Goal: Information Seeking & Learning: Check status

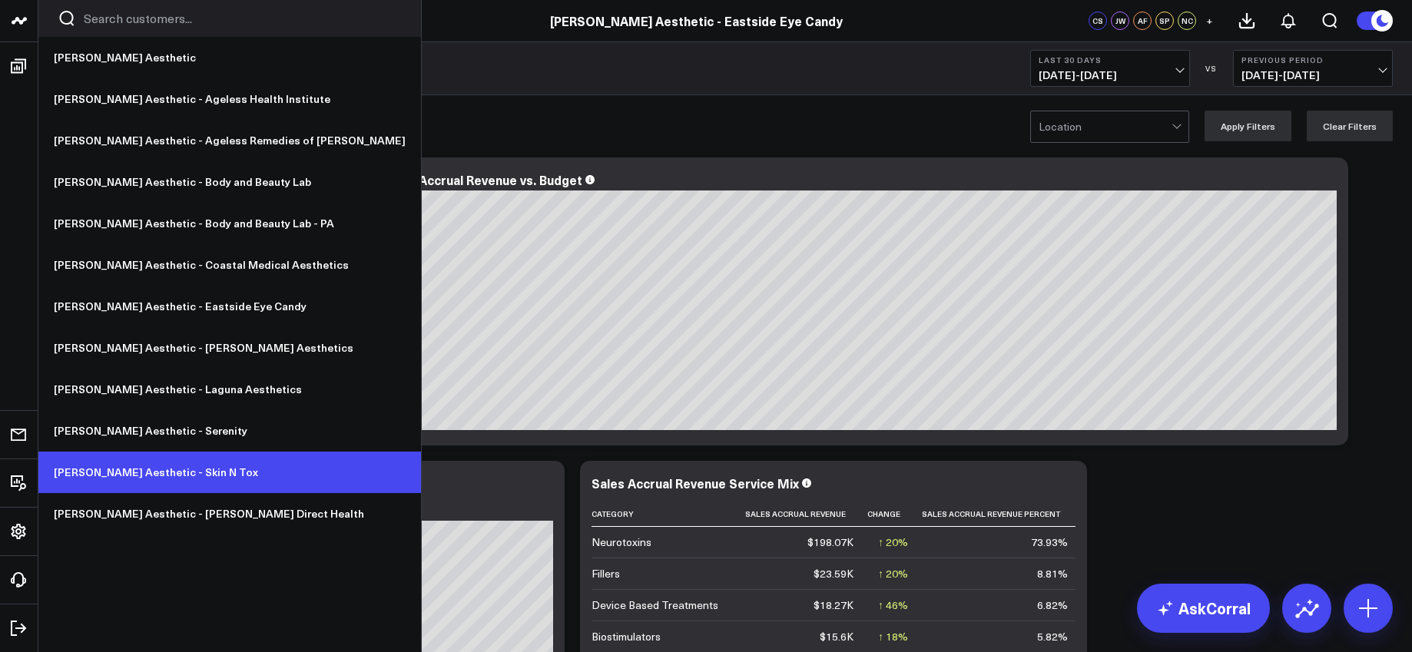
click at [155, 468] on link "[PERSON_NAME] Aesthetic - Skin N Tox" at bounding box center [229, 472] width 383 height 41
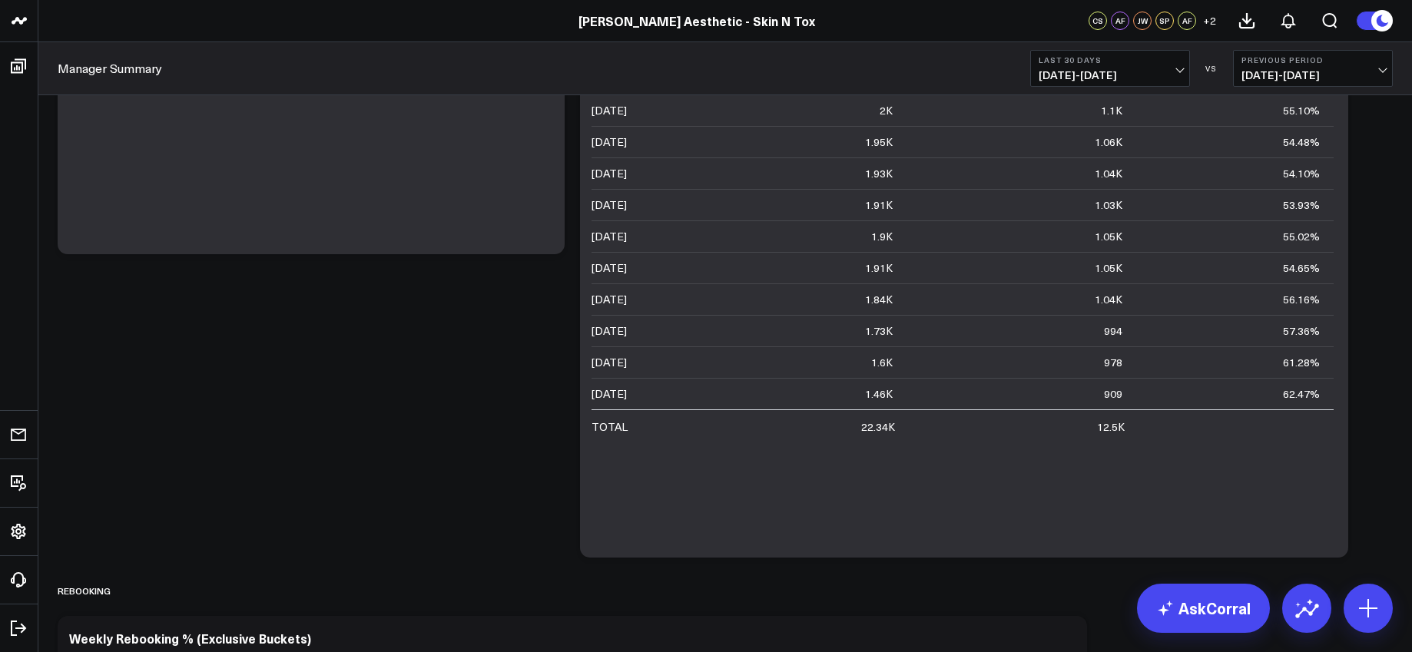
scroll to position [2005, 0]
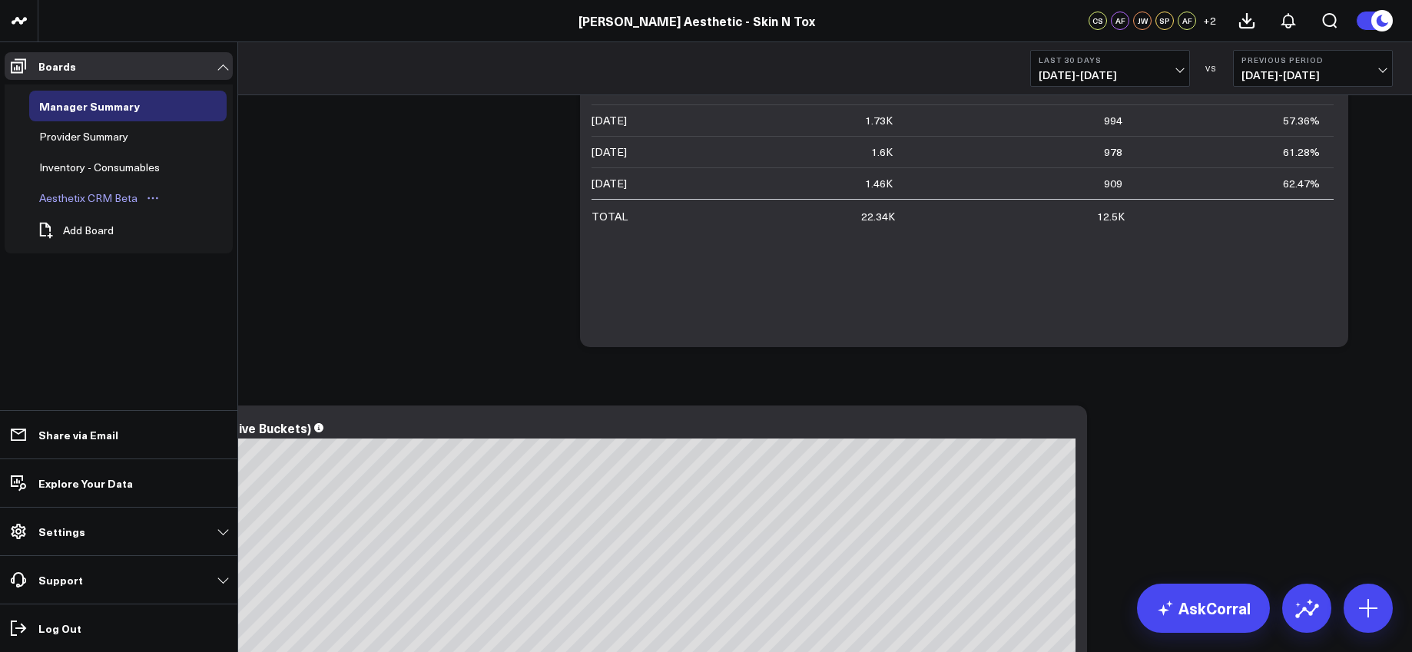
click at [95, 194] on div "Aesthetix CRM Beta" at bounding box center [88, 198] width 106 height 18
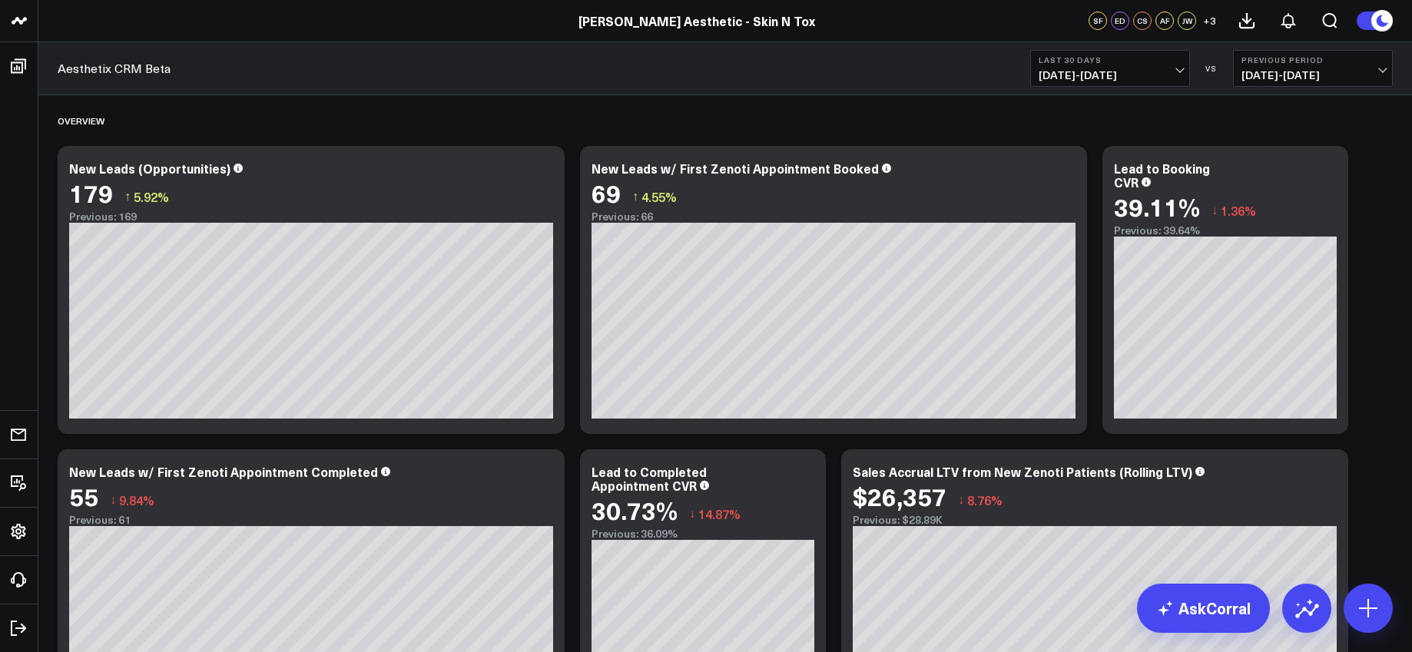
click at [485, 61] on div "Aesthetix CRM Beta Last 30 Days 09/07/25 - 10/06/25 VS Previous Period 08/08/25…" at bounding box center [724, 68] width 1373 height 53
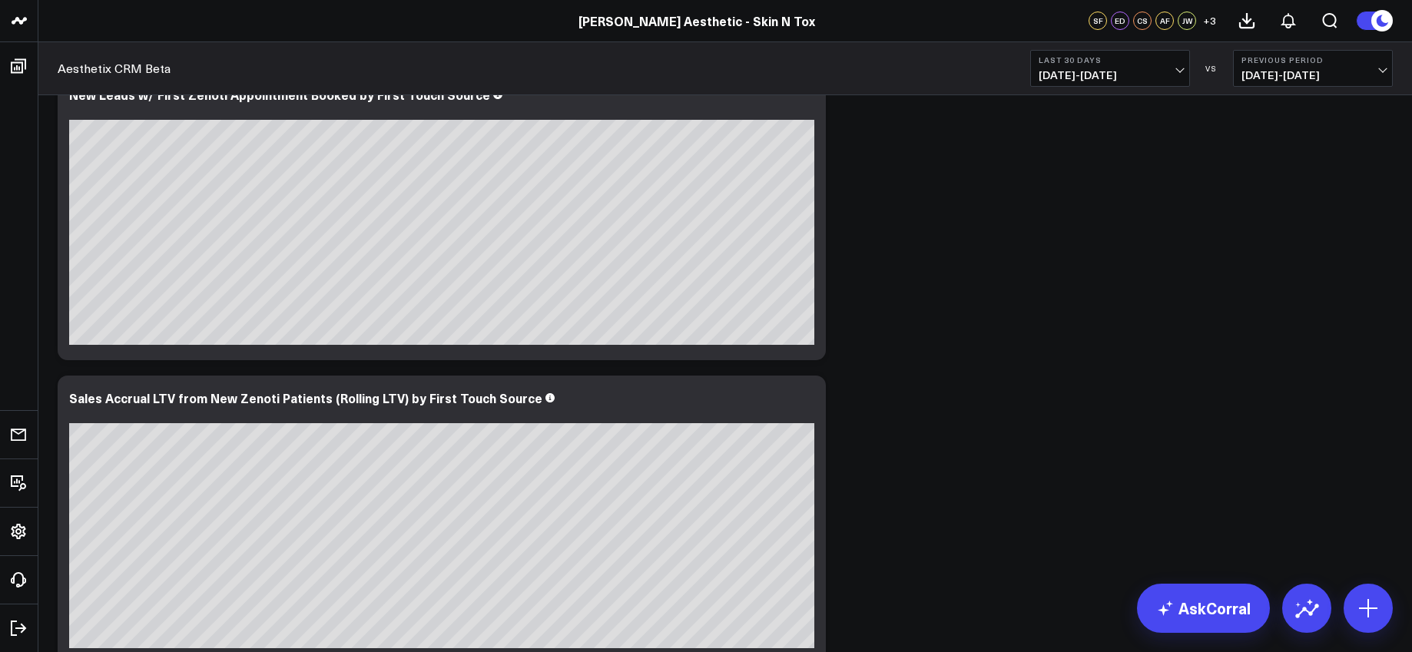
scroll to position [1300, 0]
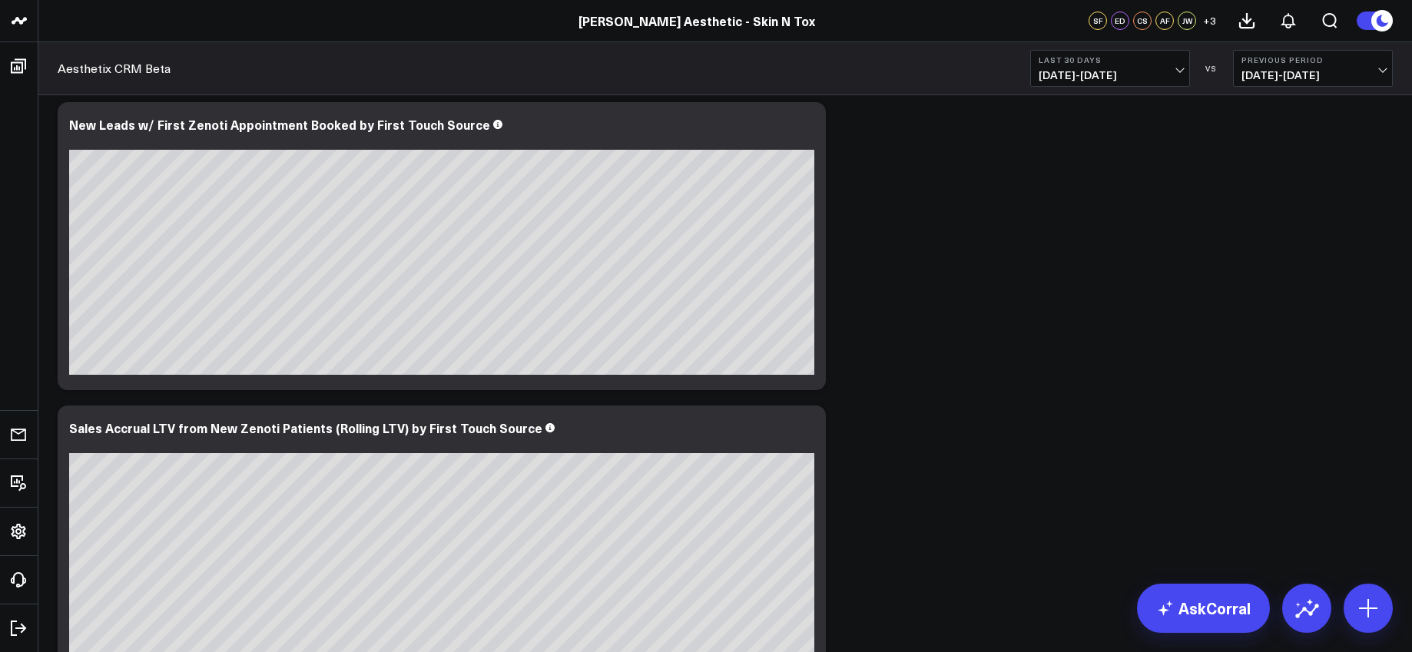
click at [1094, 64] on b "Last 30 Days" at bounding box center [1109, 59] width 143 height 9
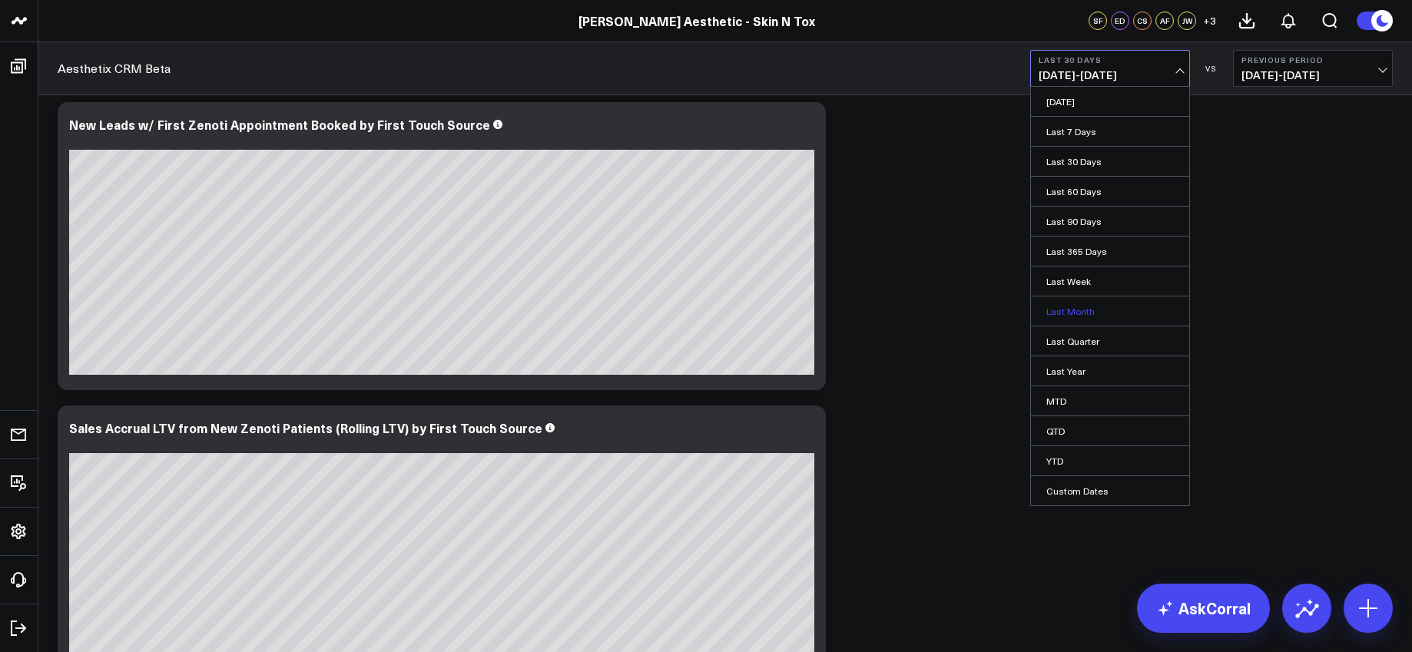
click at [1077, 313] on link "Last Month" at bounding box center [1110, 310] width 158 height 29
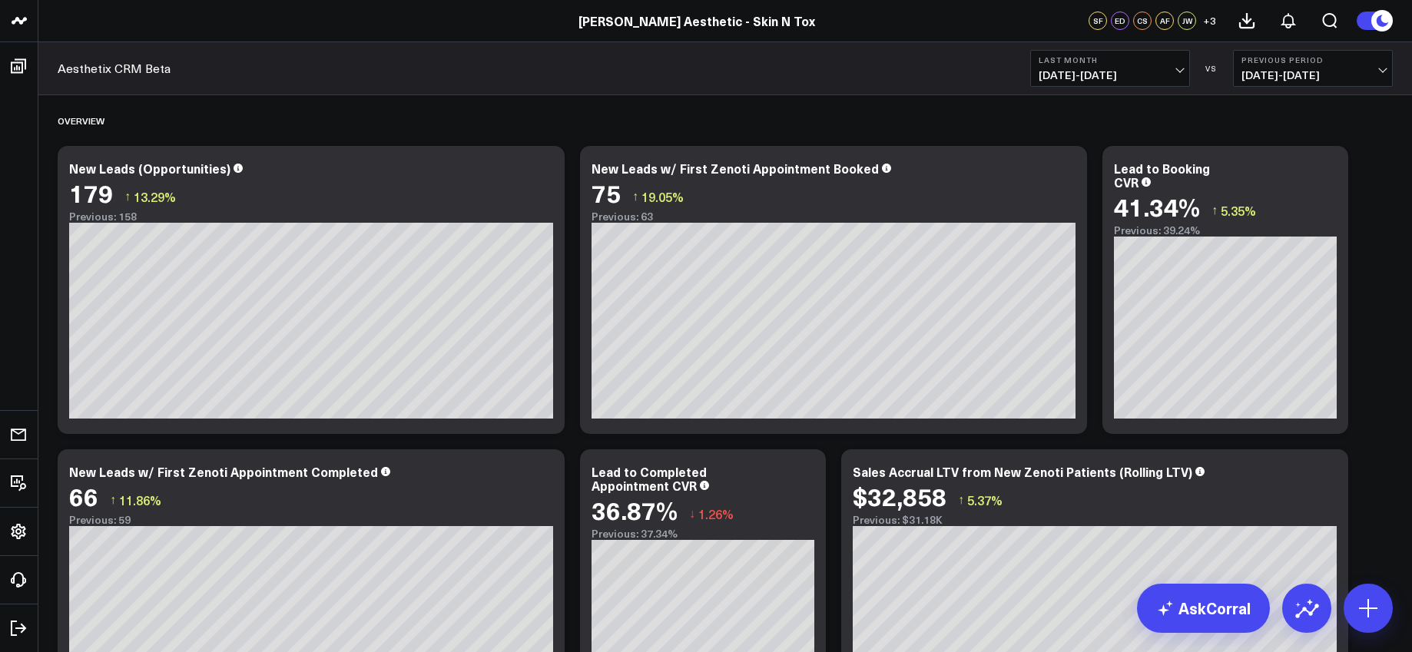
click at [1307, 67] on button "Previous Period 08/01/25 - 08/31/25" at bounding box center [1313, 68] width 160 height 37
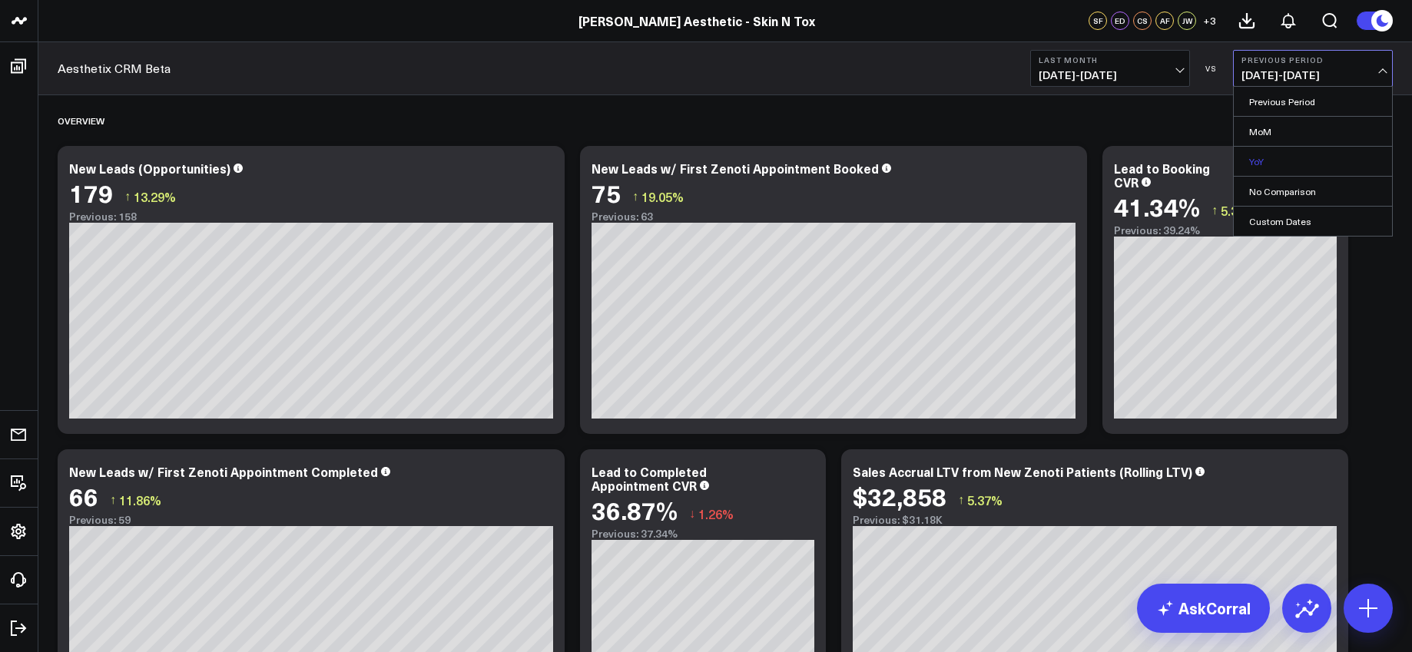
click at [1260, 157] on link "YoY" at bounding box center [1313, 161] width 158 height 29
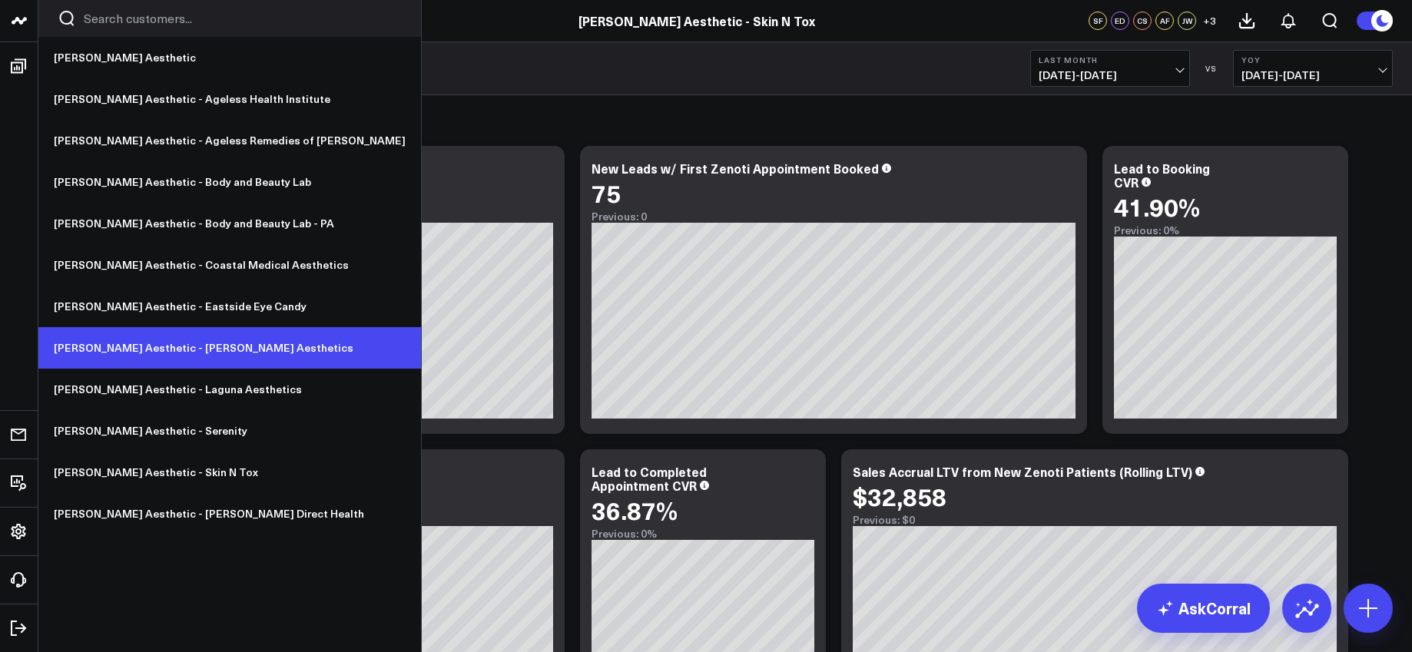
click at [144, 346] on link "[PERSON_NAME] Aesthetic - [PERSON_NAME] Aesthetics" at bounding box center [229, 347] width 383 height 41
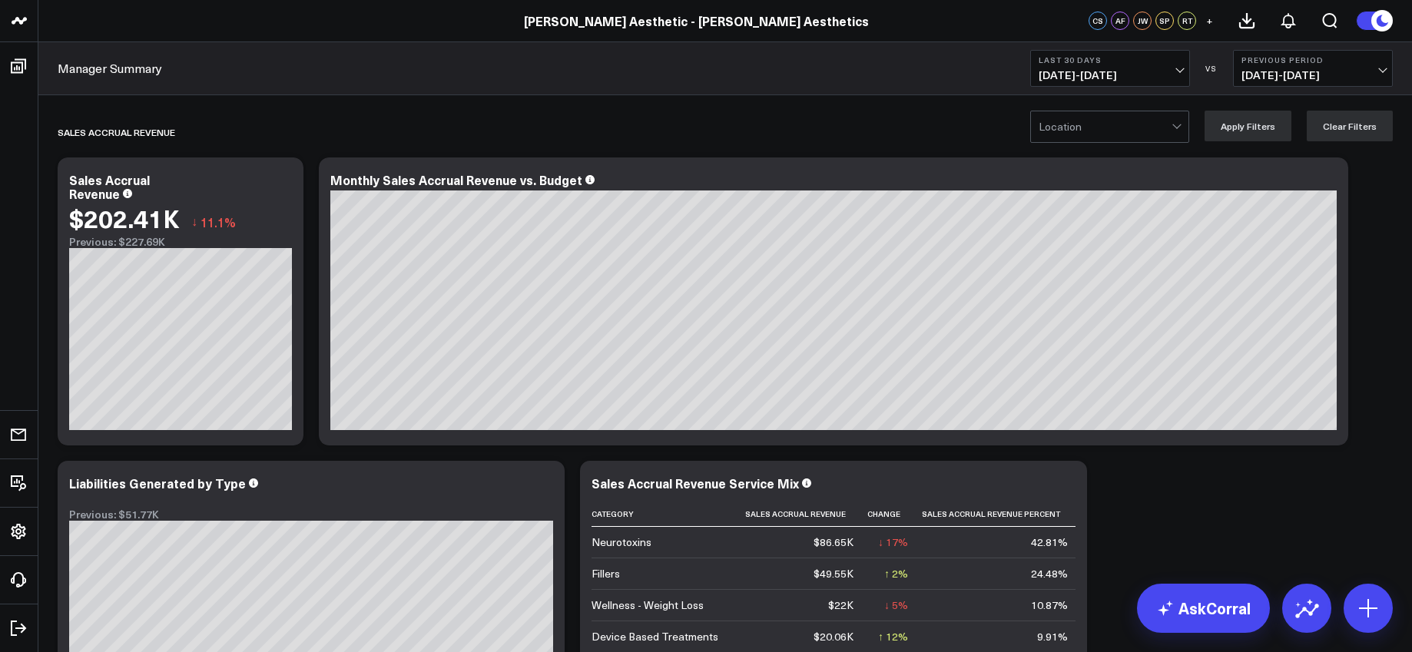
click at [1102, 71] on span "[DATE] - [DATE]" at bounding box center [1109, 75] width 143 height 12
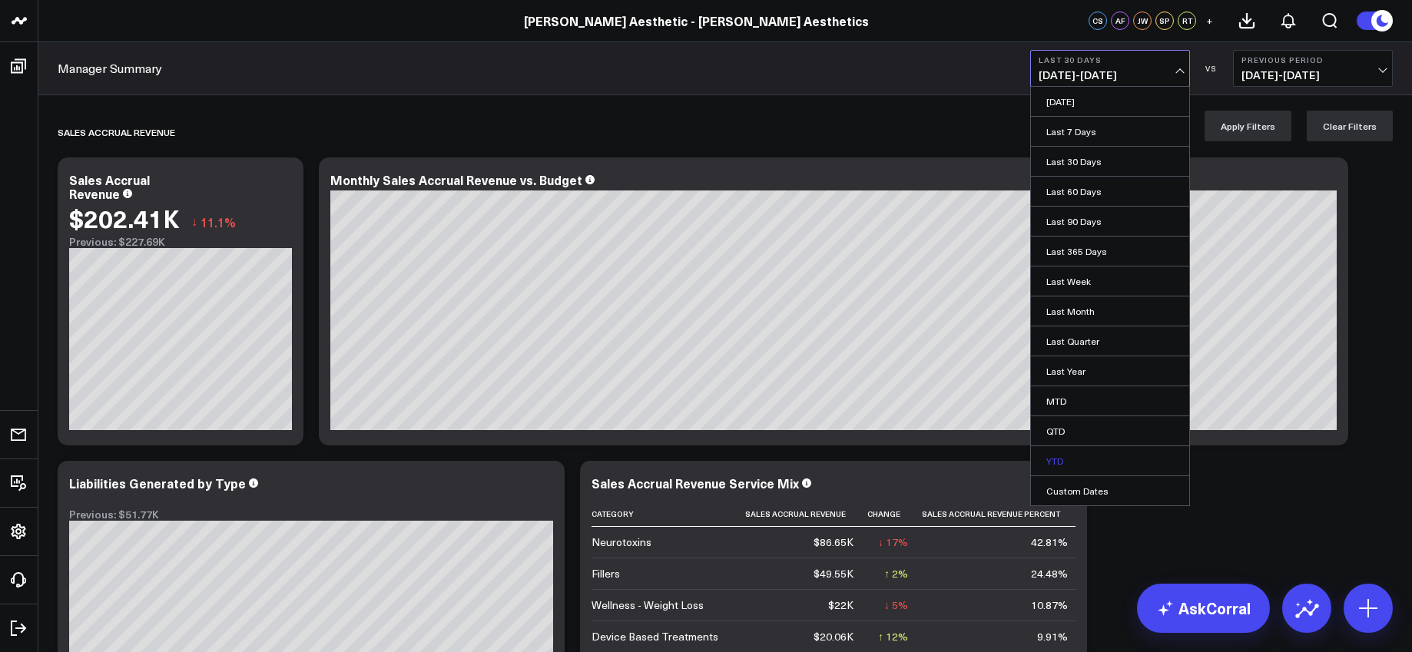
click at [1072, 455] on link "YTD" at bounding box center [1110, 460] width 158 height 29
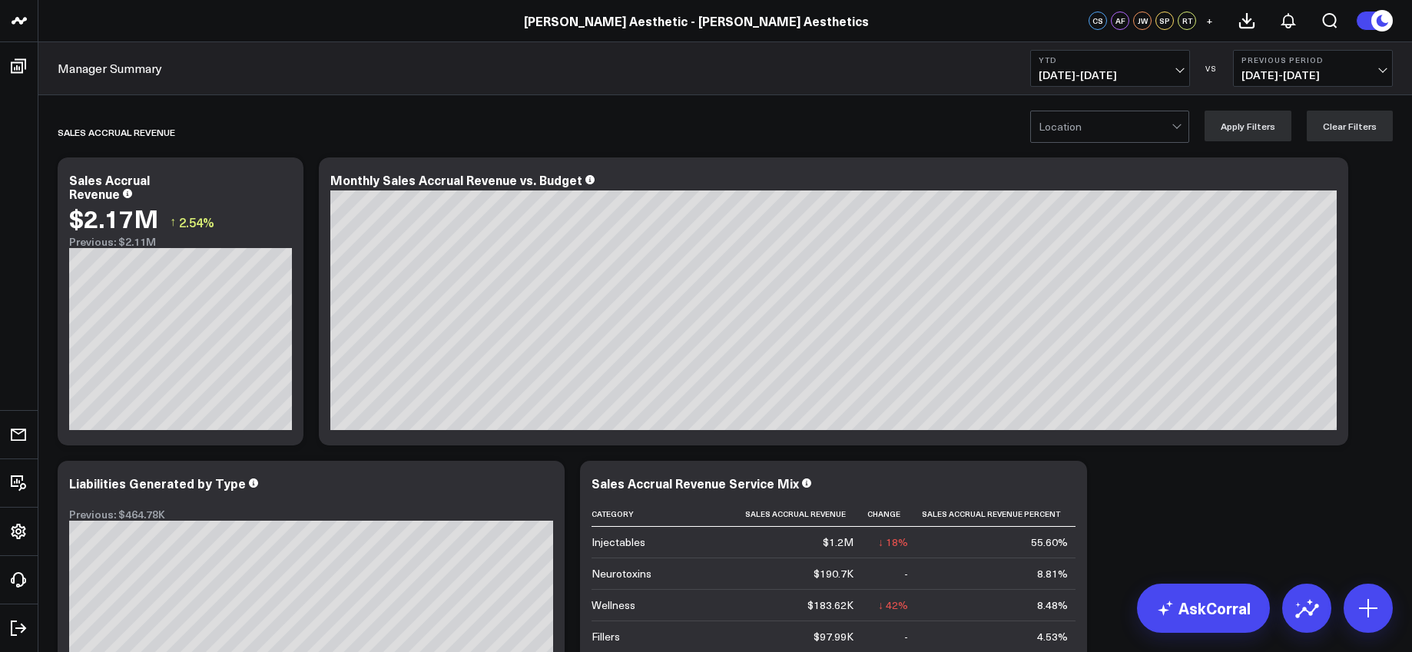
click at [1174, 69] on span "[DATE] - [DATE]" at bounding box center [1109, 75] width 143 height 12
click at [1287, 65] on button "Previous Period [DATE] - [DATE]" at bounding box center [1313, 68] width 160 height 37
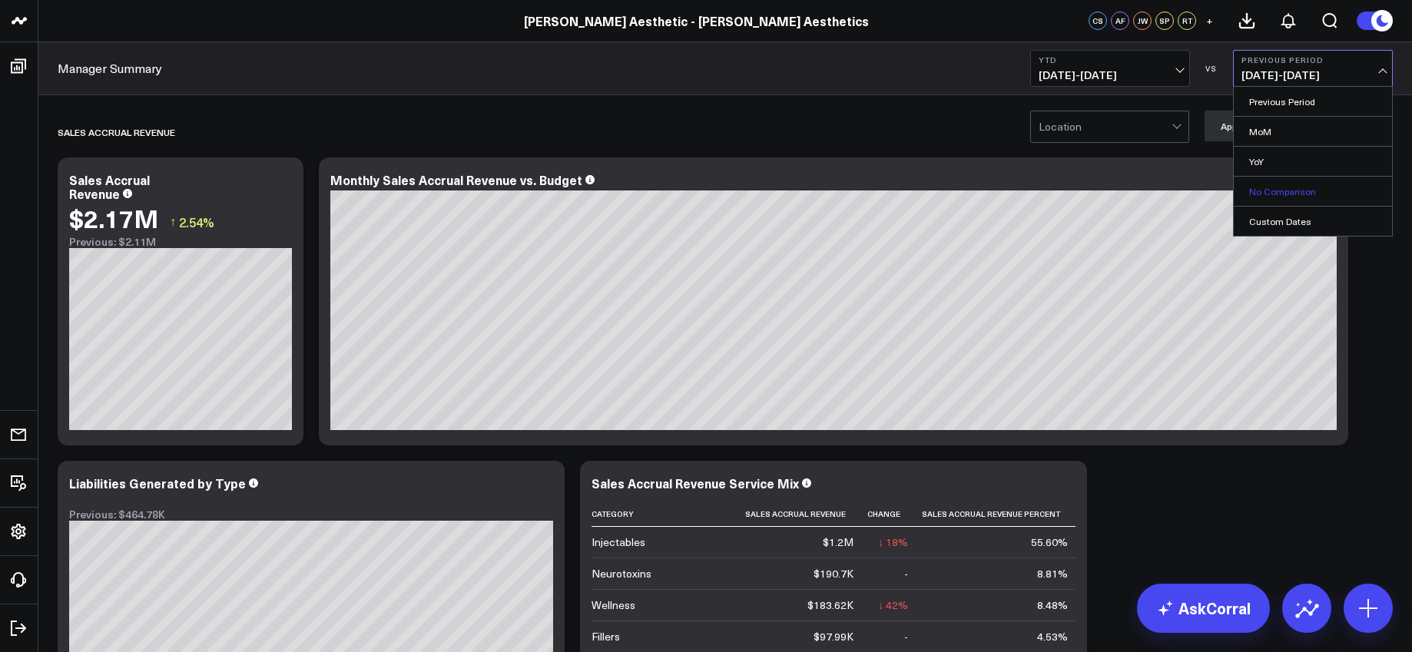
click at [1266, 184] on link "No Comparison" at bounding box center [1313, 191] width 158 height 29
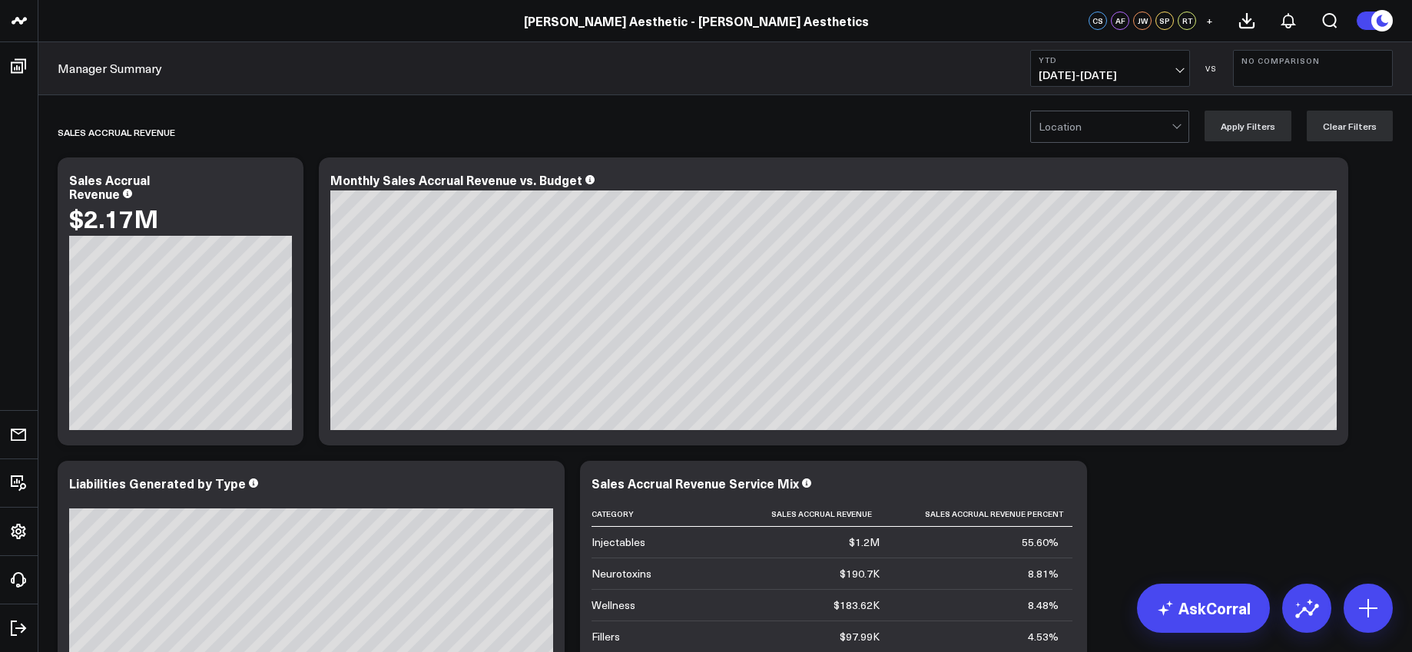
click at [1141, 69] on span "[DATE] - [DATE]" at bounding box center [1109, 75] width 143 height 12
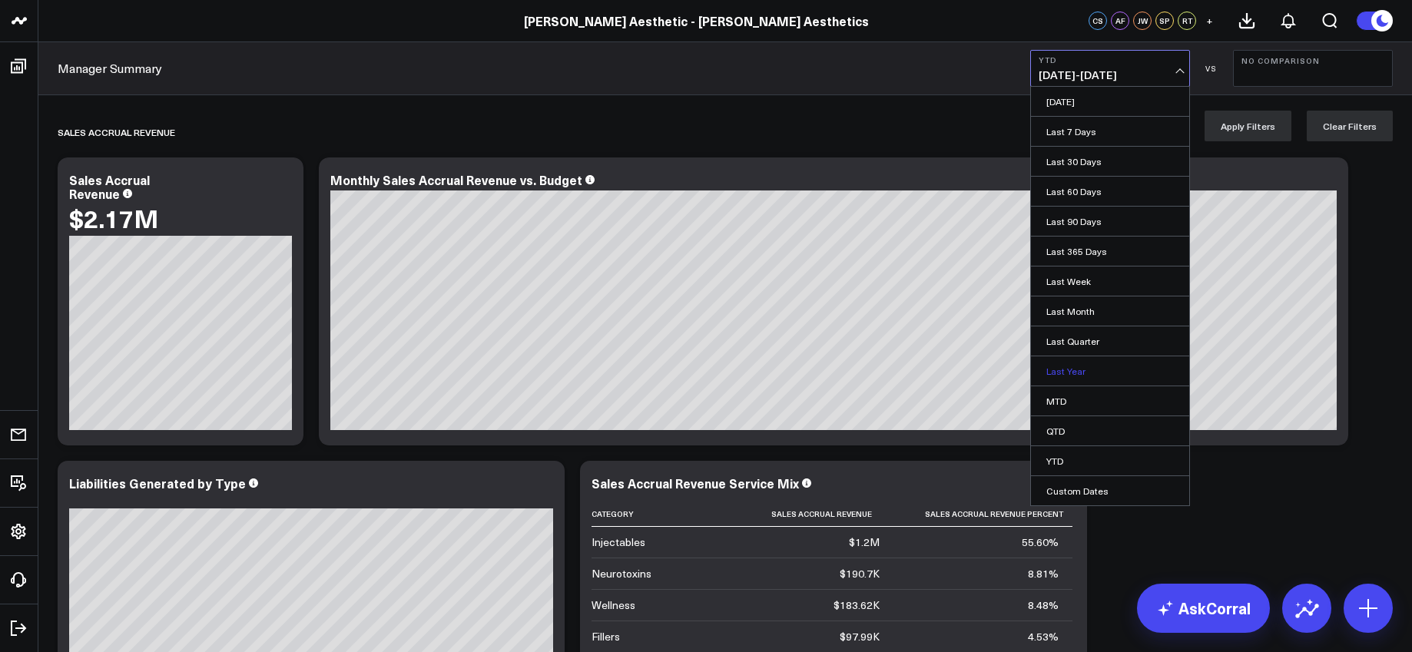
click at [1093, 368] on link "Last Year" at bounding box center [1110, 370] width 158 height 29
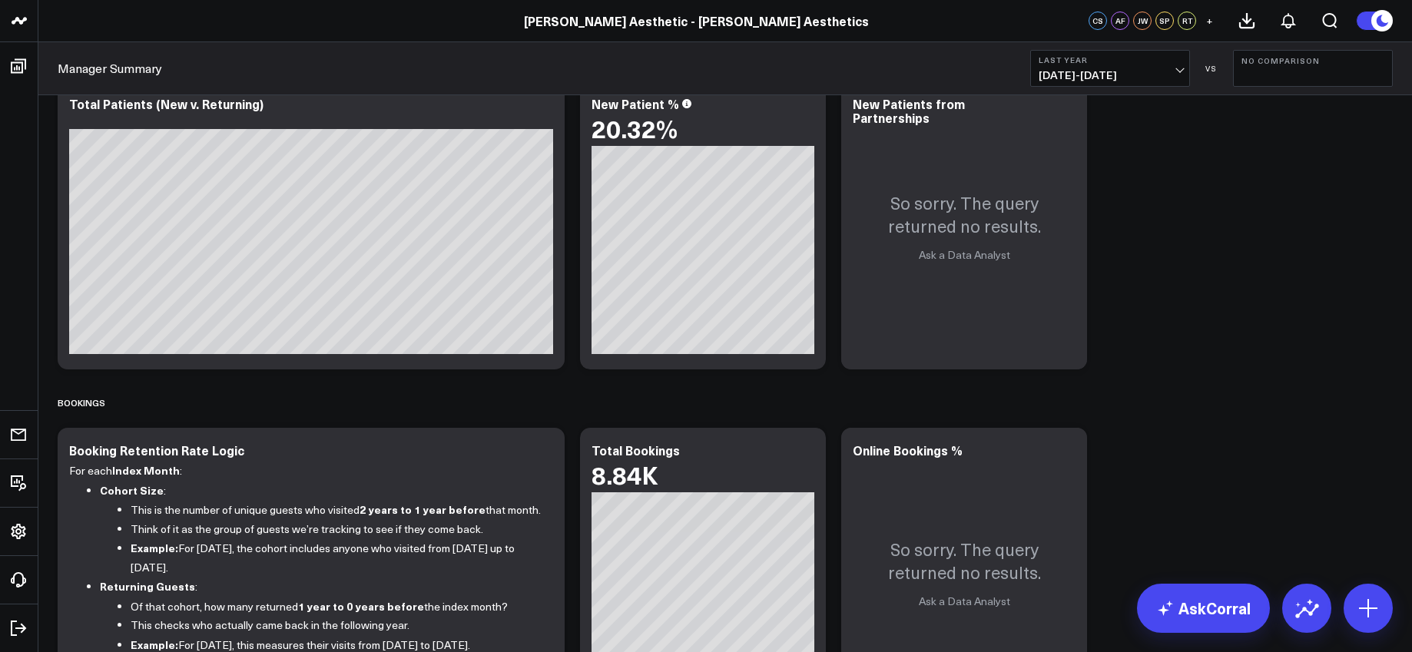
scroll to position [972, 0]
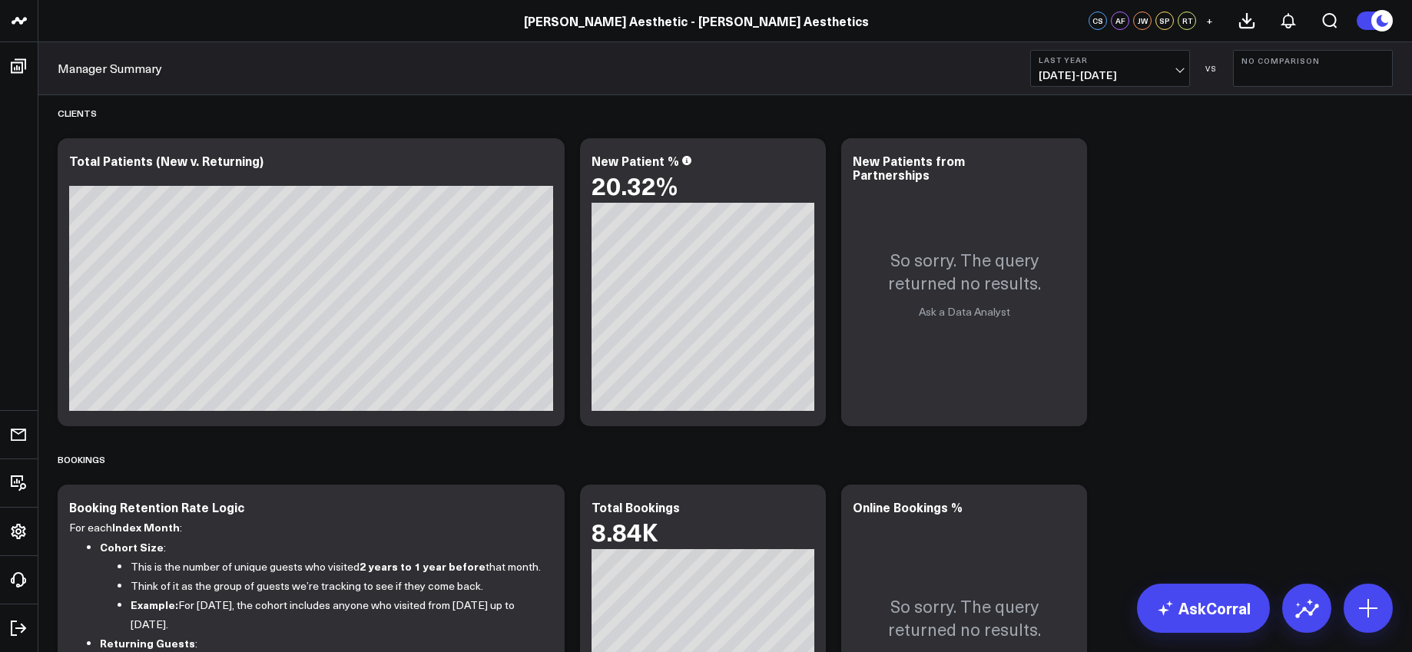
click at [1121, 67] on button "Last Year [DATE] - [DATE]" at bounding box center [1110, 68] width 160 height 37
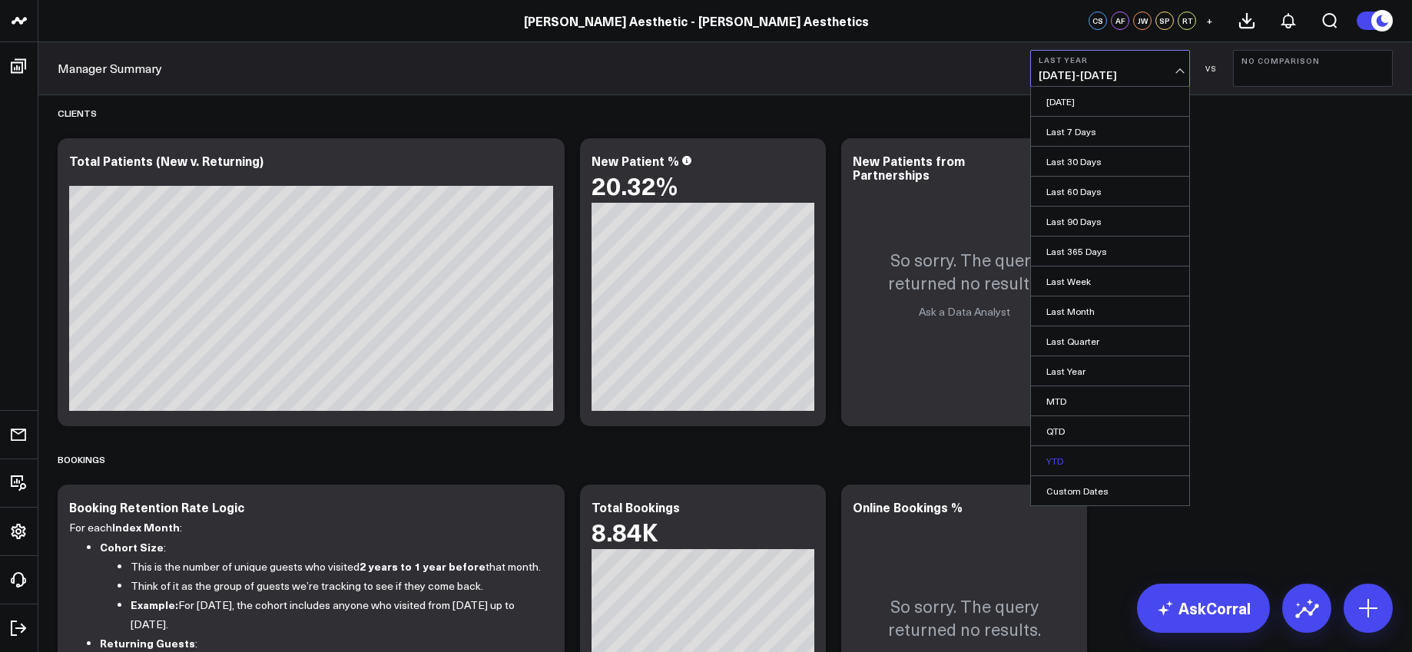
click at [1067, 454] on link "YTD" at bounding box center [1110, 460] width 158 height 29
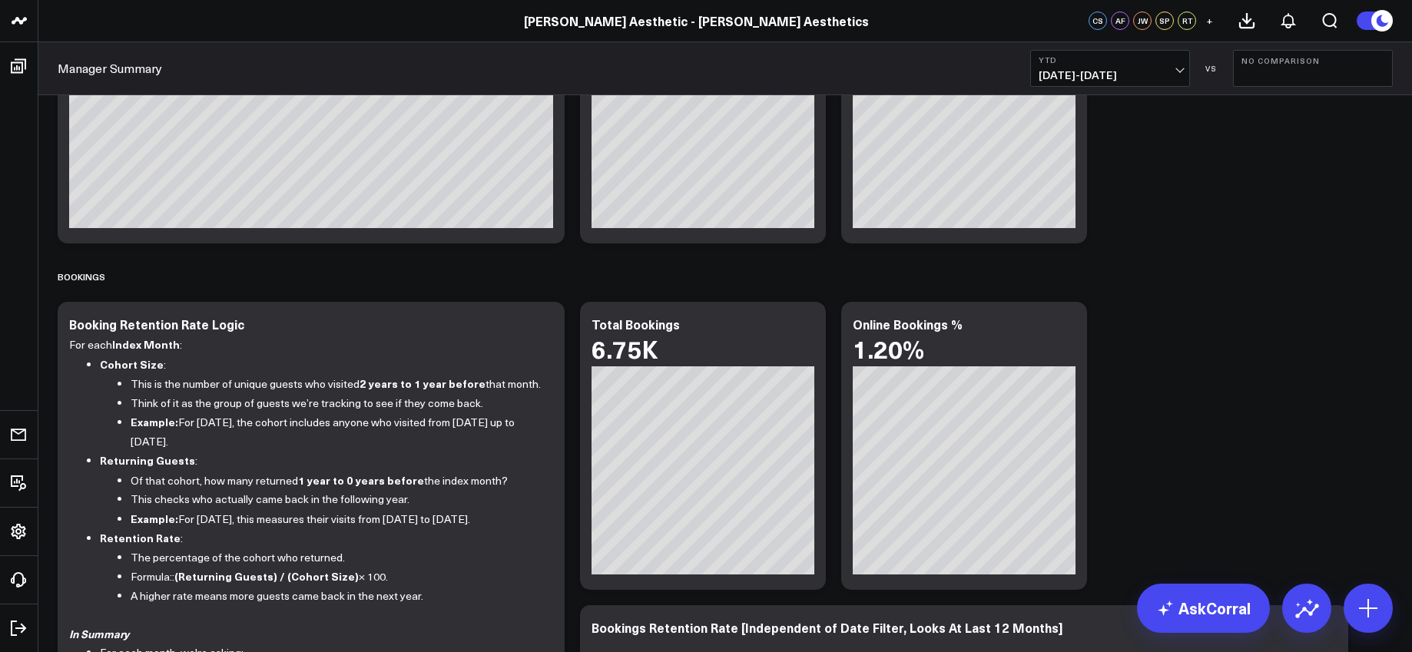
scroll to position [1155, 0]
click at [1287, 66] on button "No Comparison" at bounding box center [1313, 68] width 160 height 37
click at [1260, 155] on link "YoY" at bounding box center [1313, 161] width 158 height 29
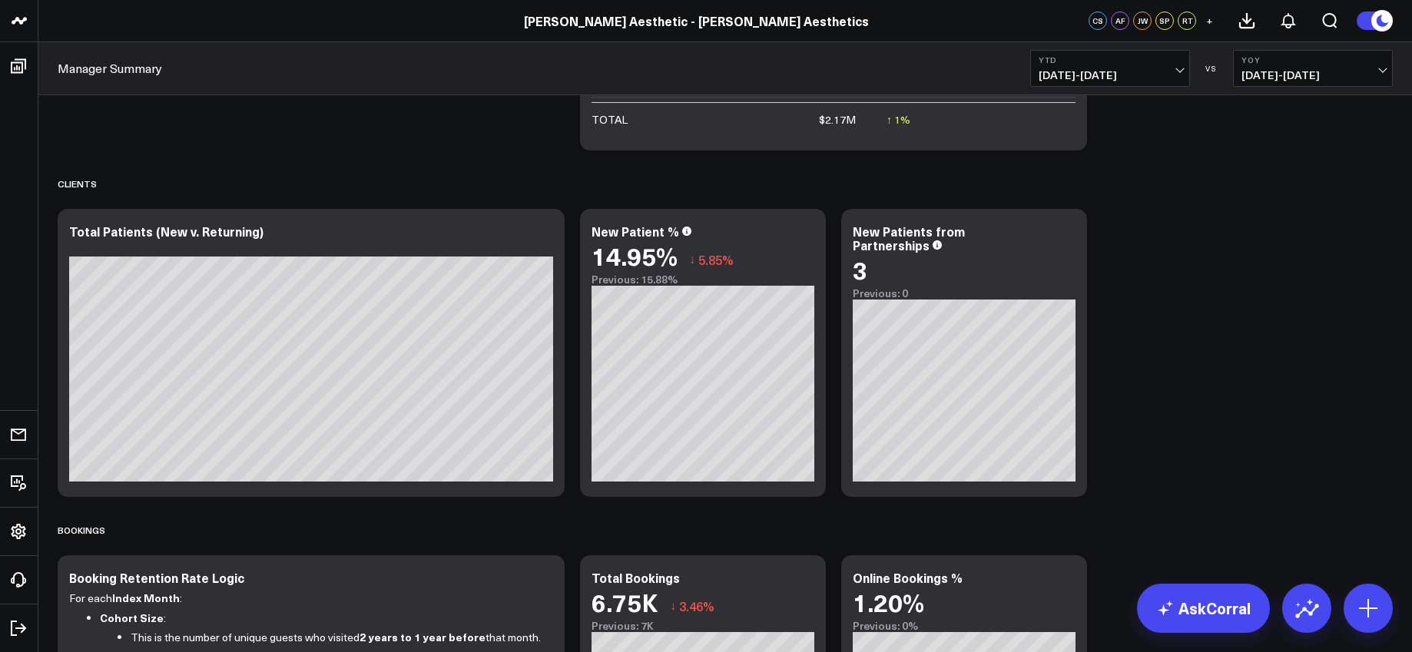
scroll to position [906, 0]
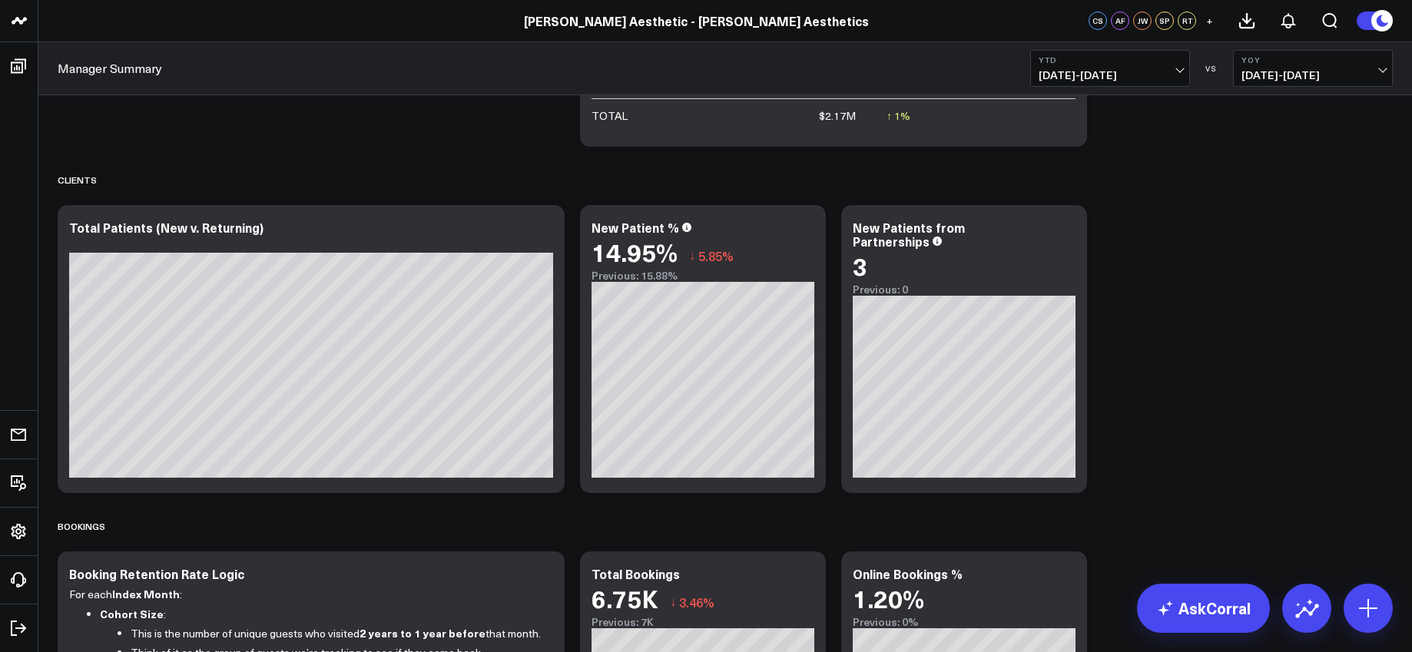
click at [1101, 75] on span "[DATE] - [DATE]" at bounding box center [1109, 75] width 143 height 12
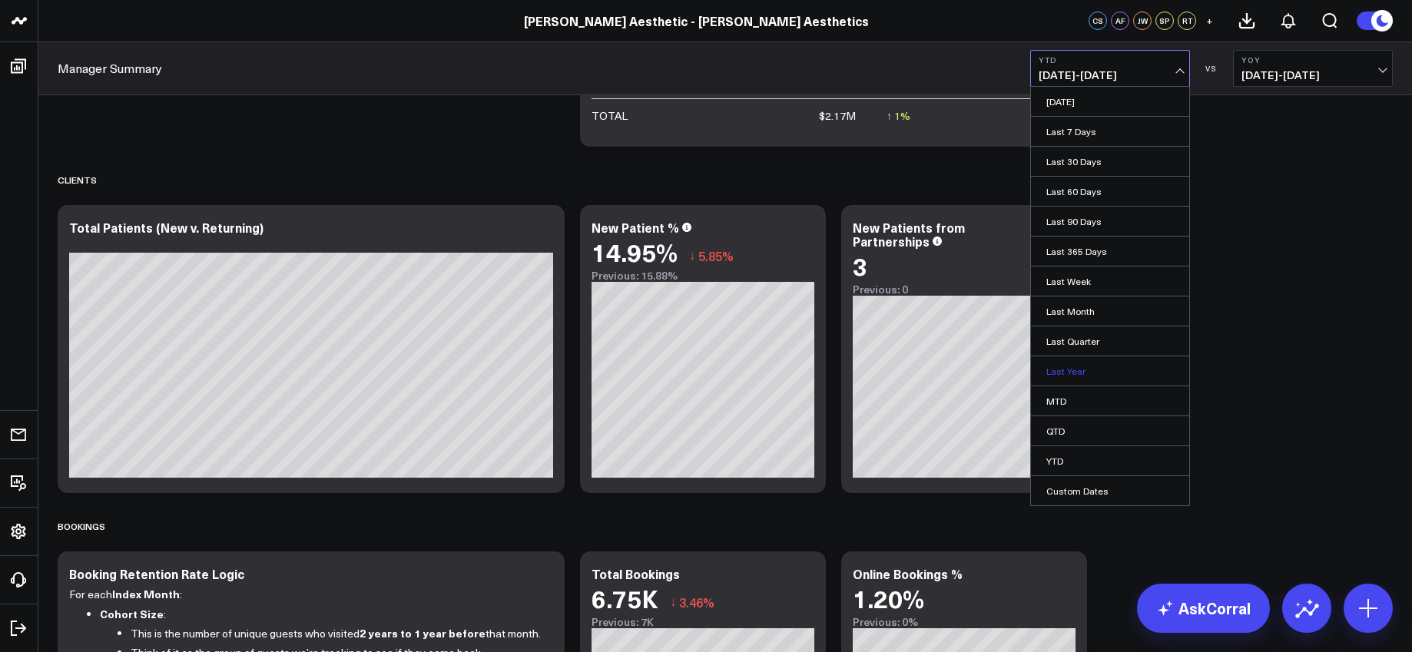
click at [1082, 369] on link "Last Year" at bounding box center [1110, 370] width 158 height 29
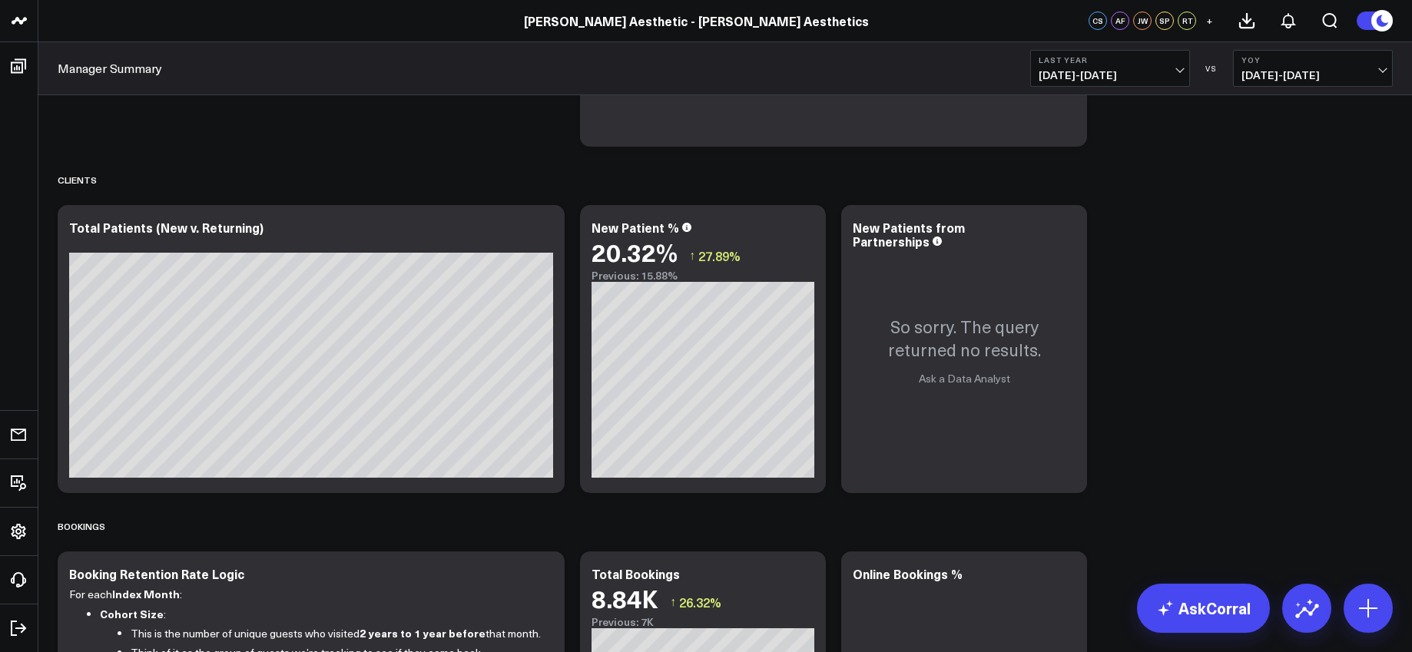
click at [1122, 74] on span "[DATE] - [DATE]" at bounding box center [1109, 75] width 143 height 12
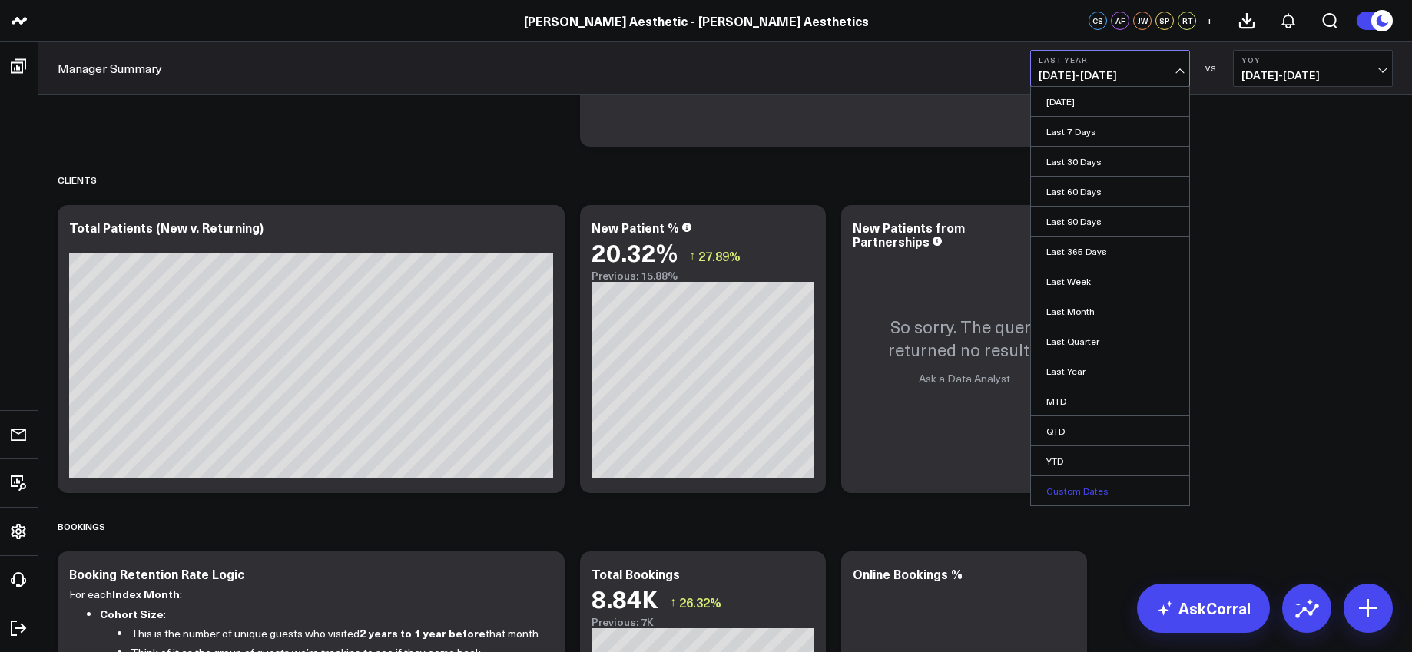
click at [1088, 491] on link "Custom Dates" at bounding box center [1110, 490] width 158 height 29
select select "9"
select select "2025"
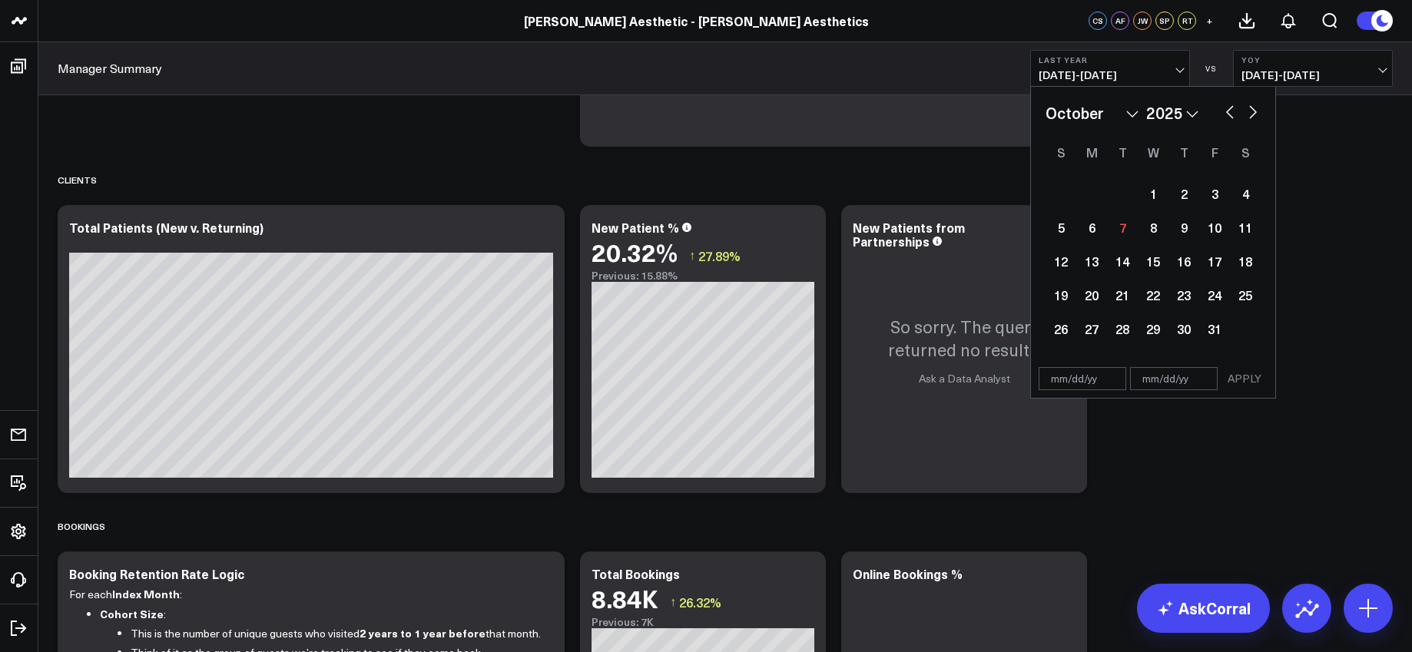
click at [1192, 113] on select "2026 2025 2024 2023 2022 2021 2020 2019 2018 2017 2016 2015 2014 2013 2012 2011…" at bounding box center [1172, 112] width 52 height 23
select select "9"
select select "2024"
click at [1133, 114] on select "January February March April May June July August September October November De…" at bounding box center [1091, 112] width 93 height 23
select select "8"
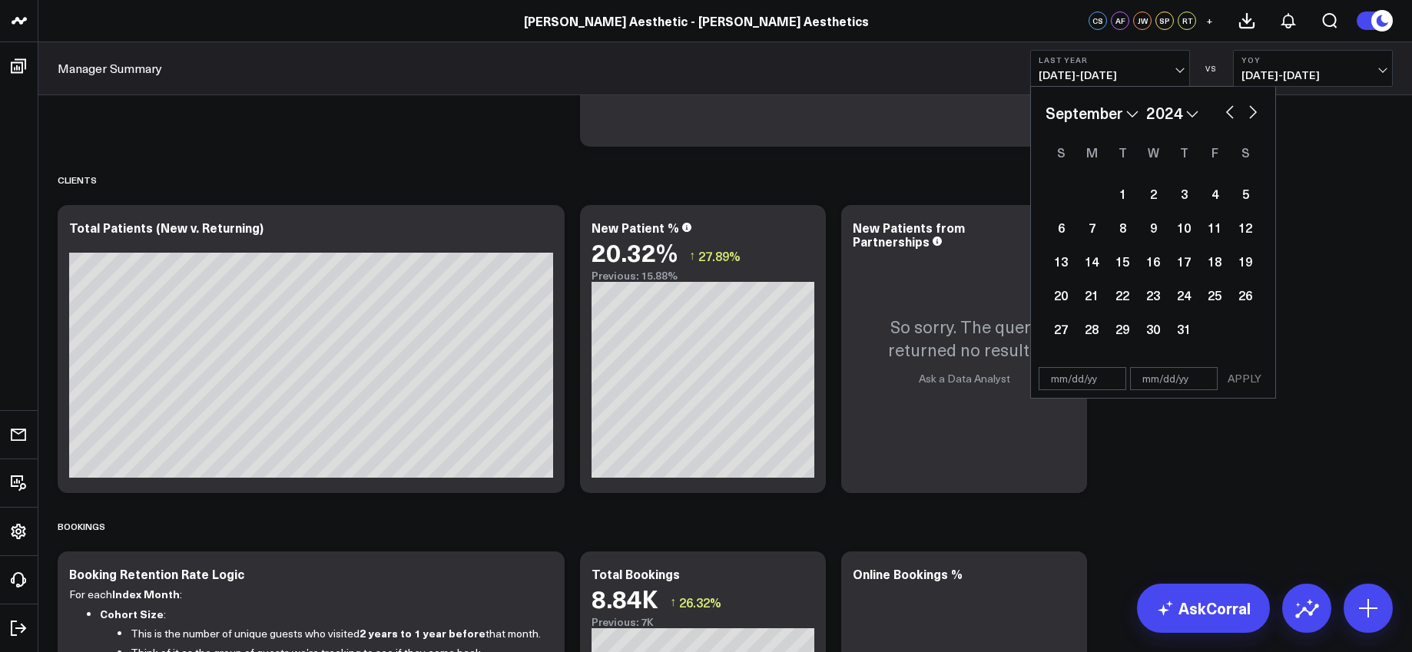
select select "2024"
click at [1058, 199] on div "1" at bounding box center [1060, 193] width 31 height 31
type input "[DATE]"
select select "8"
select select "2024"
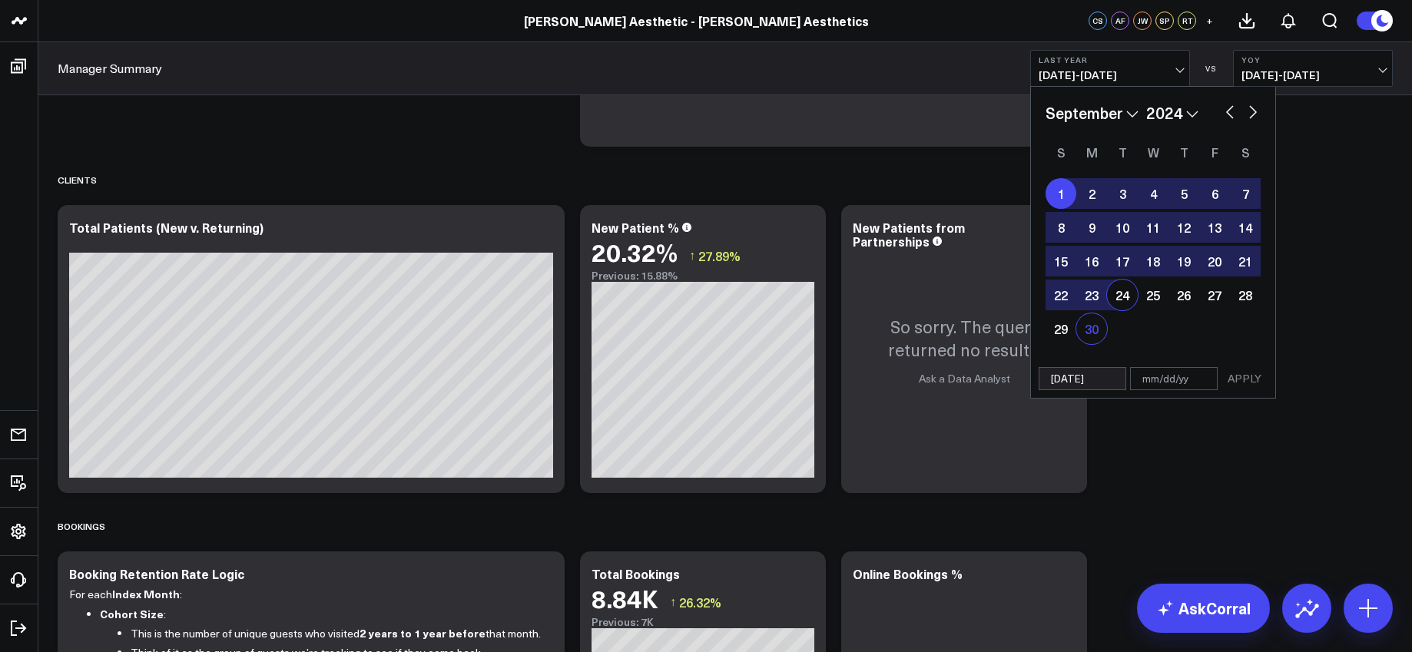
click at [1091, 329] on div "30" at bounding box center [1091, 328] width 31 height 31
type input "[DATE]"
select select "8"
select select "2024"
click at [1256, 374] on button "APPLY" at bounding box center [1244, 378] width 46 height 23
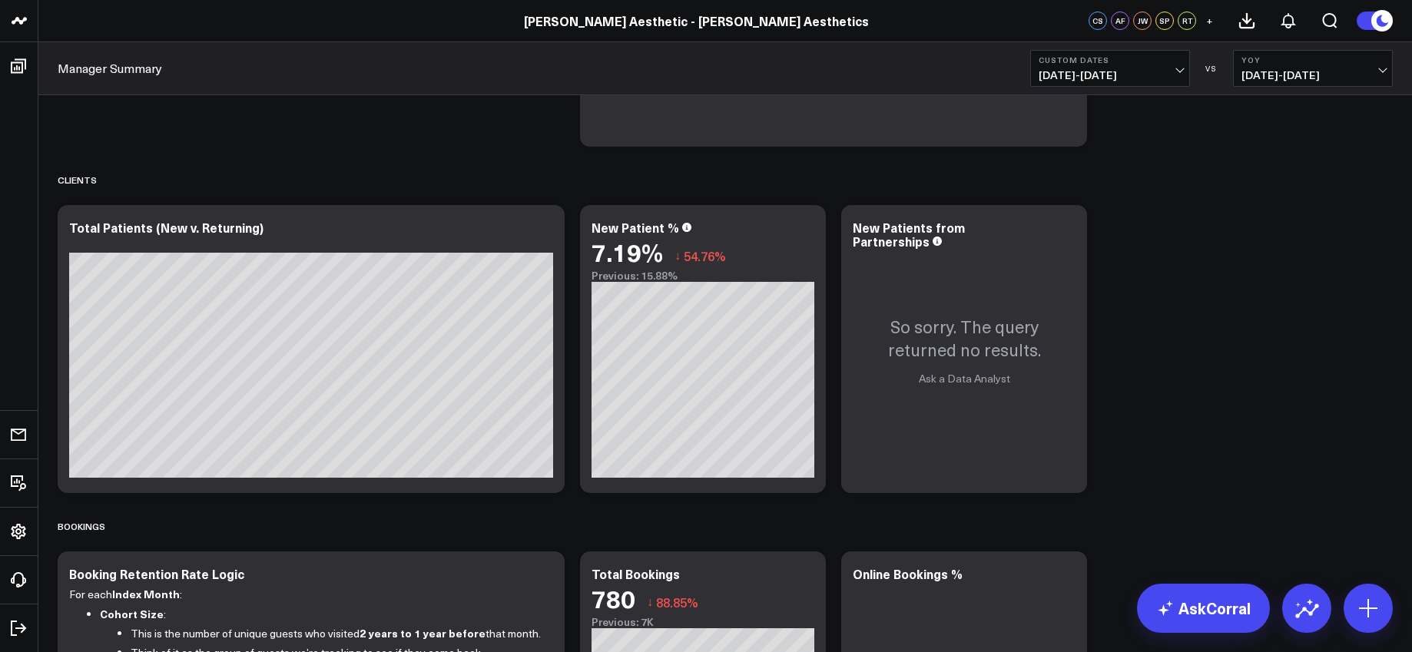
click at [1133, 72] on span "[DATE] - [DATE]" at bounding box center [1109, 75] width 143 height 12
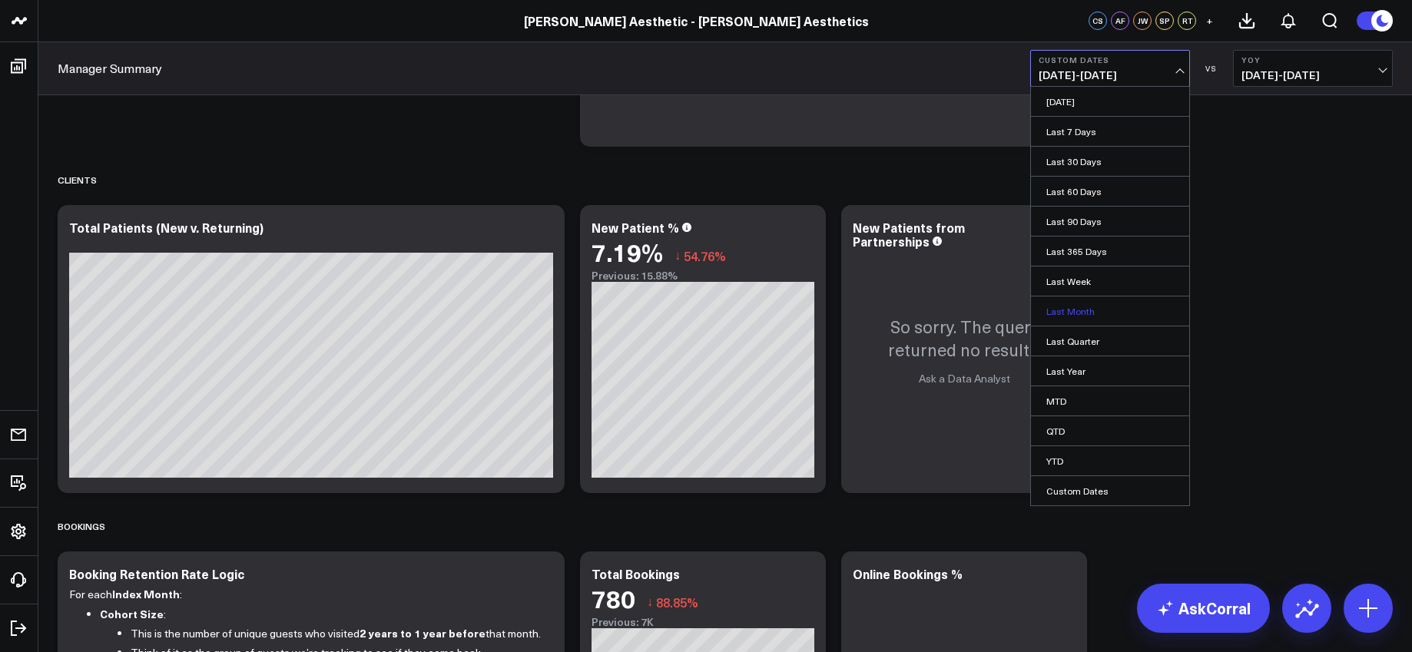
click at [1088, 300] on link "Last Month" at bounding box center [1110, 310] width 158 height 29
